Goal: Transaction & Acquisition: Purchase product/service

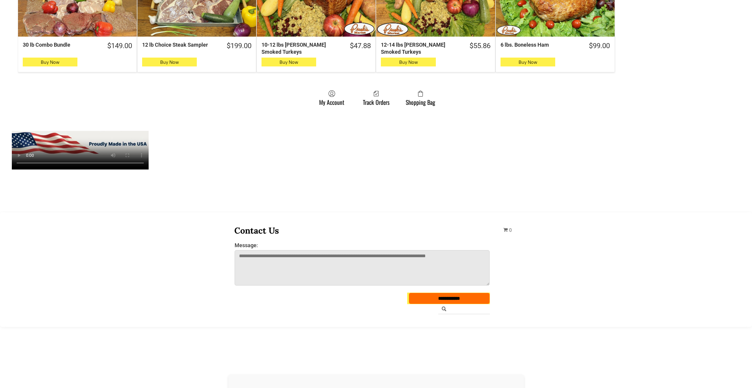
scroll to position [532, 0]
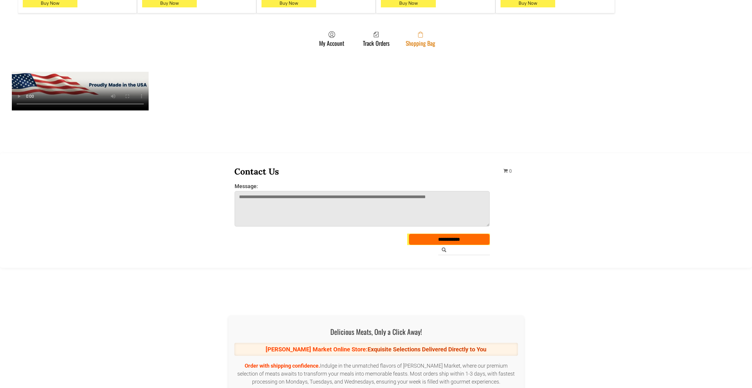
click at [409, 43] on link "Shopping Bag" at bounding box center [420, 39] width 35 height 16
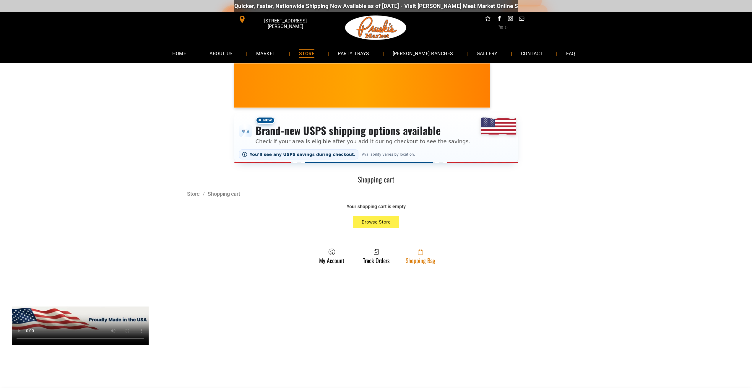
click at [407, 259] on link "Shopping Bag" at bounding box center [420, 257] width 35 height 16
click at [412, 252] on span at bounding box center [421, 252] width 30 height 7
click at [431, 261] on link "Shopping Bag" at bounding box center [420, 257] width 35 height 16
